Goal: Browse casually

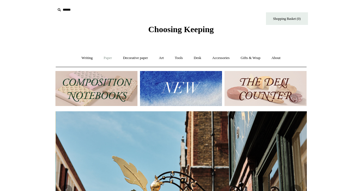
scroll to position [0, 252]
click at [106, 58] on link "Paper +" at bounding box center [108, 58] width 19 height 15
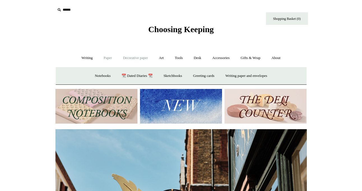
click at [137, 59] on link "Decorative paper +" at bounding box center [135, 58] width 35 height 15
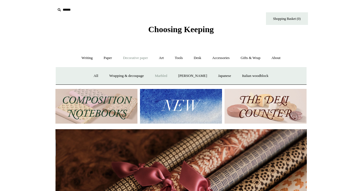
scroll to position [0, 504]
click at [181, 74] on link "[PERSON_NAME]" at bounding box center [192, 76] width 39 height 15
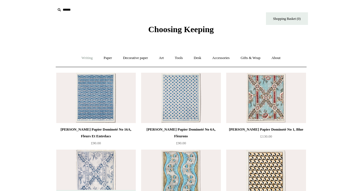
click at [84, 58] on link "Writing +" at bounding box center [87, 58] width 21 height 15
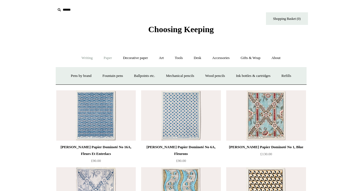
click at [108, 57] on link "Paper +" at bounding box center [108, 58] width 19 height 15
click at [263, 57] on link "Gifts & Wrap +" at bounding box center [251, 58] width 30 height 15
click at [165, 77] on link "Ribbon 🎀" at bounding box center [166, 76] width 26 height 15
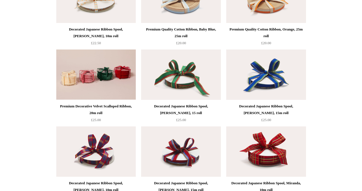
scroll to position [270, 0]
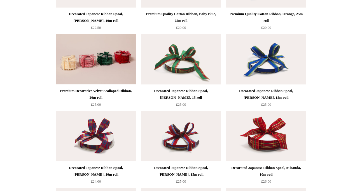
click at [178, 130] on img at bounding box center [181, 136] width 80 height 50
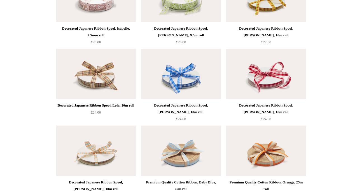
scroll to position [0, 0]
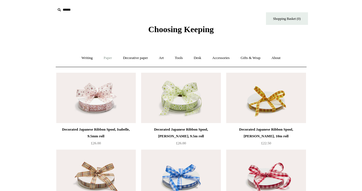
click at [104, 58] on link "Paper +" at bounding box center [108, 58] width 19 height 15
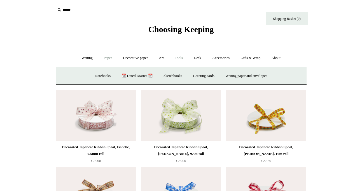
click at [179, 57] on link "Tools +" at bounding box center [179, 58] width 18 height 15
click at [193, 75] on link "Glue" at bounding box center [191, 76] width 17 height 15
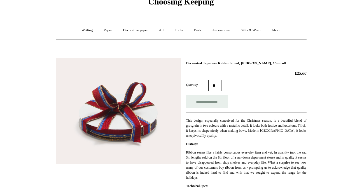
scroll to position [29, 0]
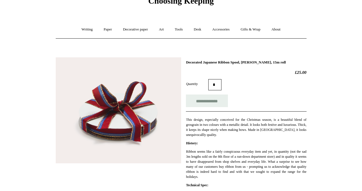
click at [126, 112] on img at bounding box center [119, 110] width 126 height 106
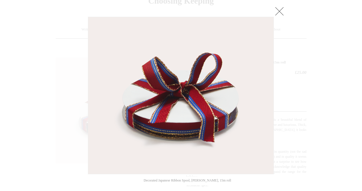
click at [169, 108] on img at bounding box center [181, 95] width 186 height 157
click at [279, 12] on link at bounding box center [279, 11] width 11 height 11
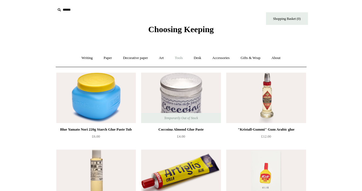
click at [177, 58] on link "Tools +" at bounding box center [179, 58] width 18 height 15
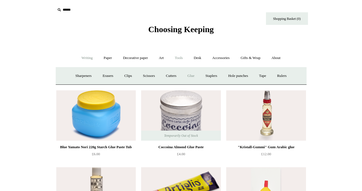
click at [86, 57] on link "Writing +" at bounding box center [87, 58] width 21 height 15
click at [218, 75] on link "Wood pencils +" at bounding box center [215, 76] width 30 height 15
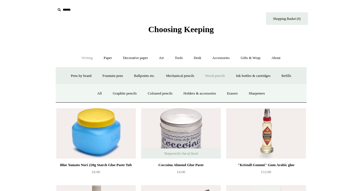
click at [77, 57] on link "Writing -" at bounding box center [87, 58] width 21 height 15
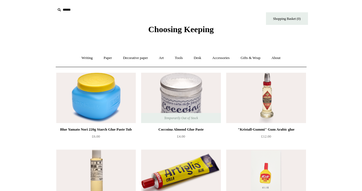
click at [183, 30] on span "Choosing Keeping" at bounding box center [181, 29] width 66 height 9
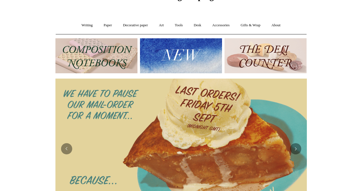
scroll to position [60, 0]
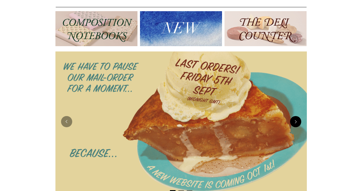
click at [297, 122] on button "Next" at bounding box center [295, 121] width 11 height 11
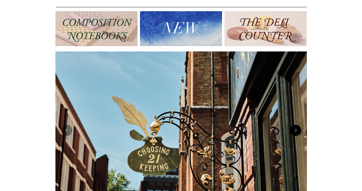
scroll to position [108, 0]
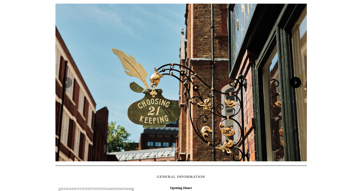
click at [294, 81] on button "Next" at bounding box center [295, 82] width 11 height 11
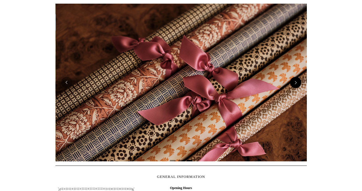
scroll to position [0, 504]
click at [294, 81] on button "Next" at bounding box center [295, 82] width 11 height 11
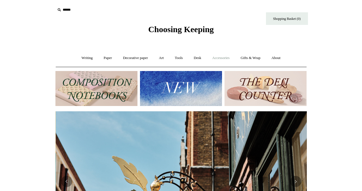
scroll to position [0, 252]
click at [200, 57] on link "Desk +" at bounding box center [198, 58] width 18 height 15
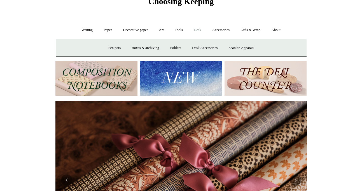
scroll to position [0, 0]
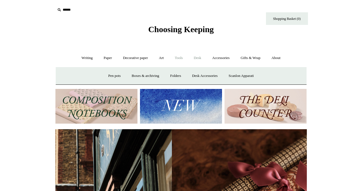
click at [178, 56] on link "Tools +" at bounding box center [179, 58] width 18 height 15
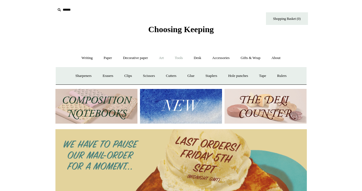
click at [160, 57] on link "Art +" at bounding box center [161, 58] width 15 height 15
click at [137, 58] on link "Decorative paper +" at bounding box center [135, 58] width 35 height 15
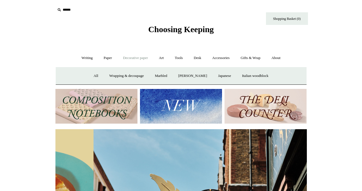
scroll to position [0, 252]
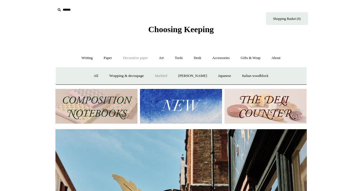
click at [159, 77] on link "Marbled" at bounding box center [161, 76] width 22 height 15
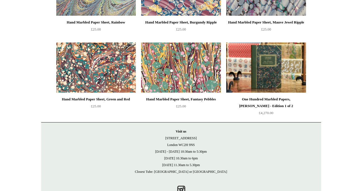
scroll to position [126, 0]
